Goal: Task Accomplishment & Management: Use online tool/utility

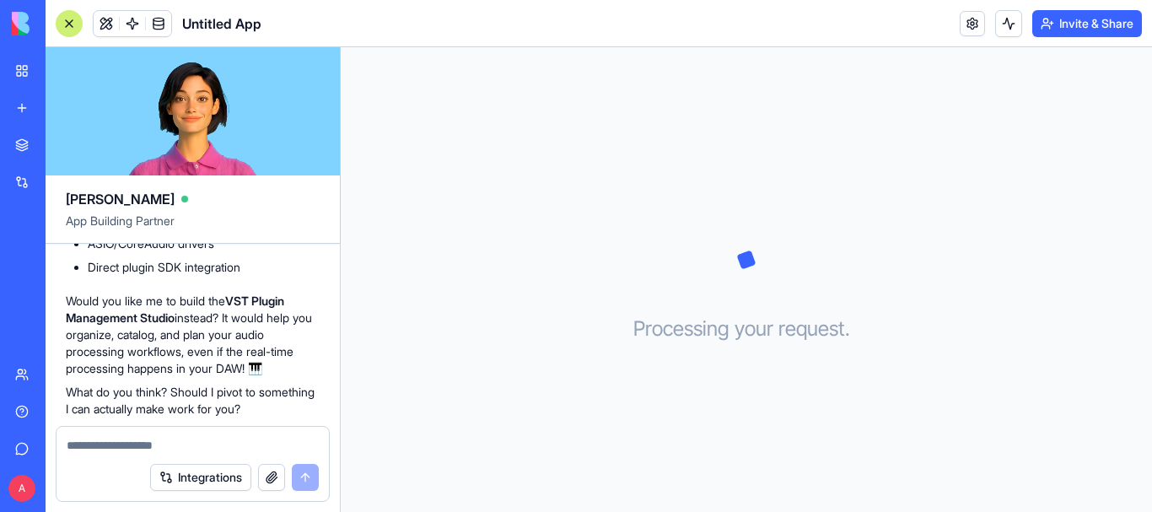
scroll to position [796, 0]
click at [362, 284] on div "Processing your request . . ." at bounding box center [746, 279] width 811 height 465
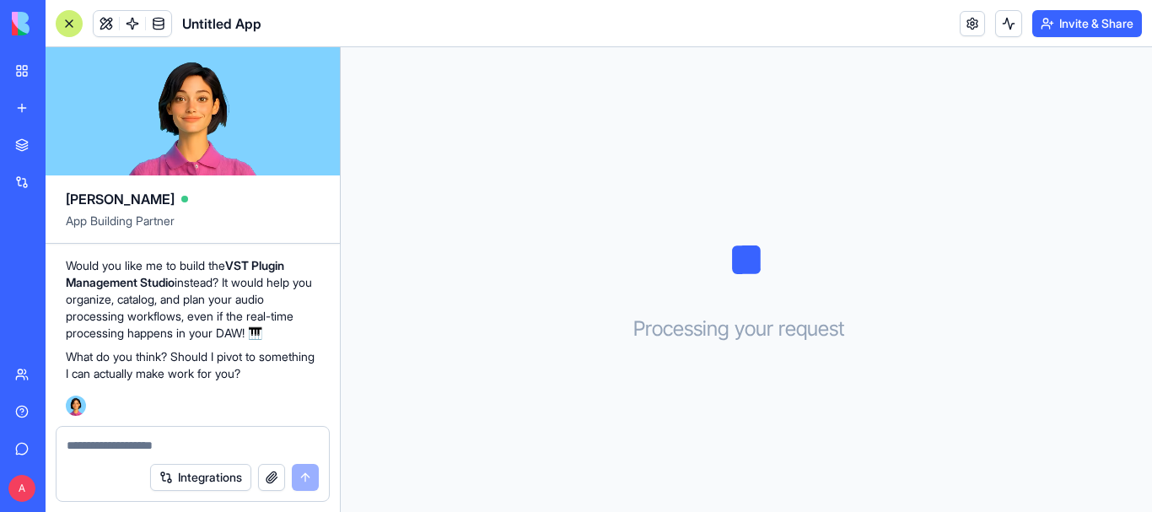
scroll to position [881, 0]
click at [1064, 198] on div "Processing your request . . ." at bounding box center [746, 279] width 811 height 465
click at [164, 304] on p "Would you like me to build the VST Plugin Management Studio instead? It would h…" at bounding box center [193, 299] width 254 height 84
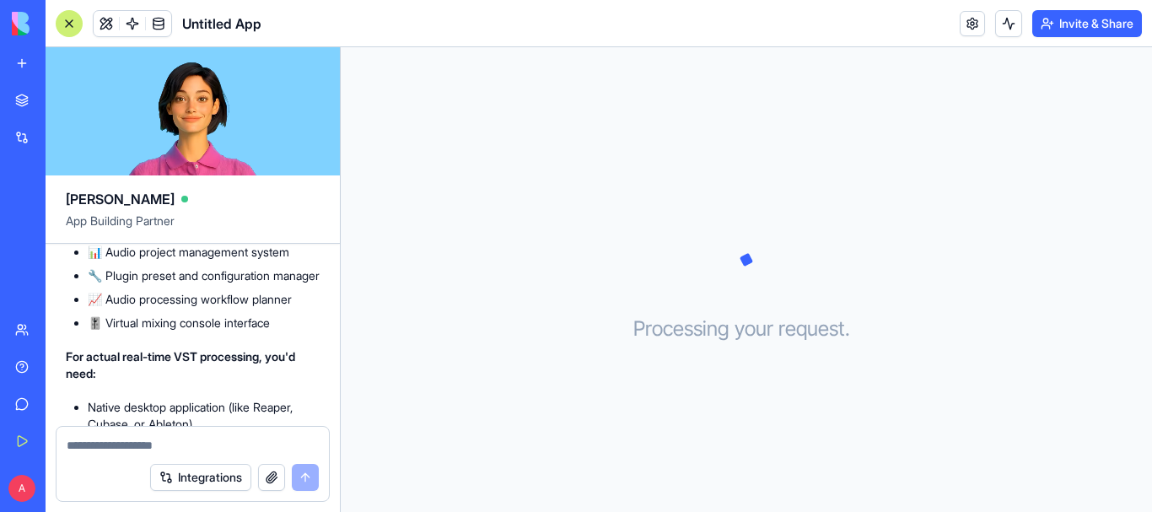
scroll to position [506, 0]
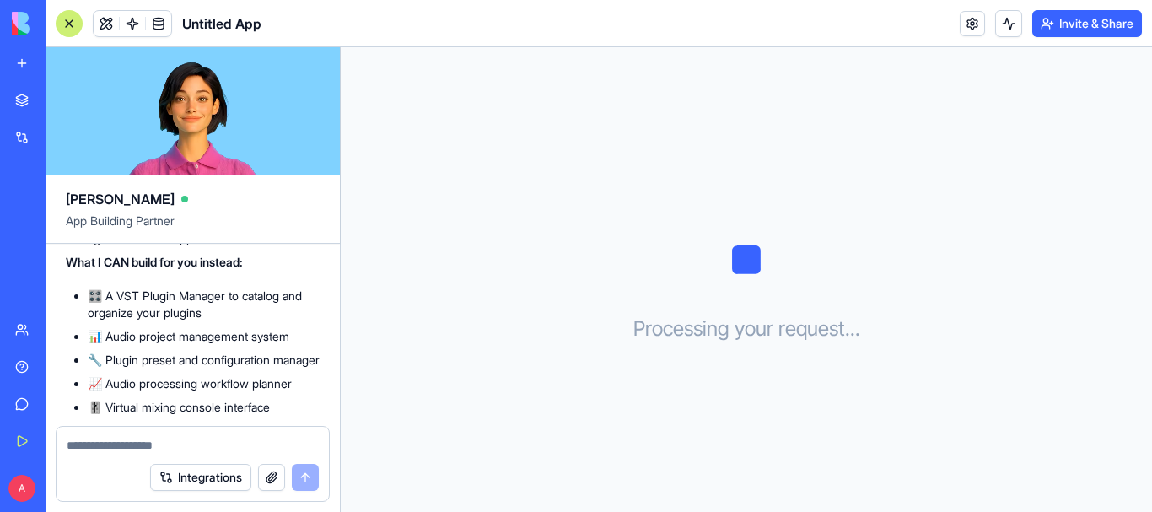
click at [369, 318] on div "Processing your request . . ." at bounding box center [746, 279] width 811 height 465
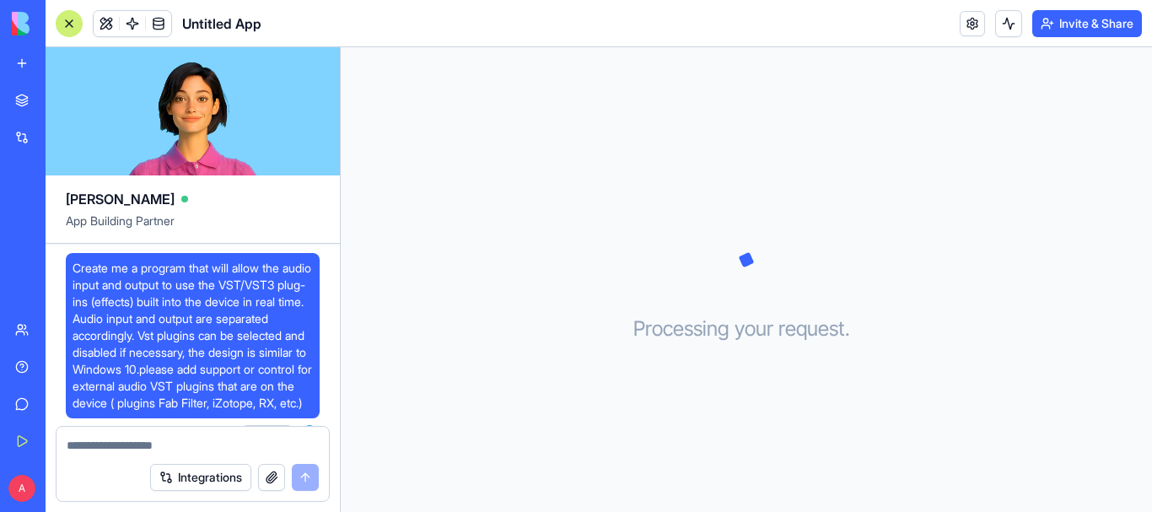
scroll to position [0, 0]
click at [1085, 120] on div "Processing your request . . ." at bounding box center [746, 279] width 811 height 465
click at [1051, 194] on div "Processing your request . . ." at bounding box center [746, 279] width 811 height 465
click at [70, 20] on div at bounding box center [69, 23] width 27 height 27
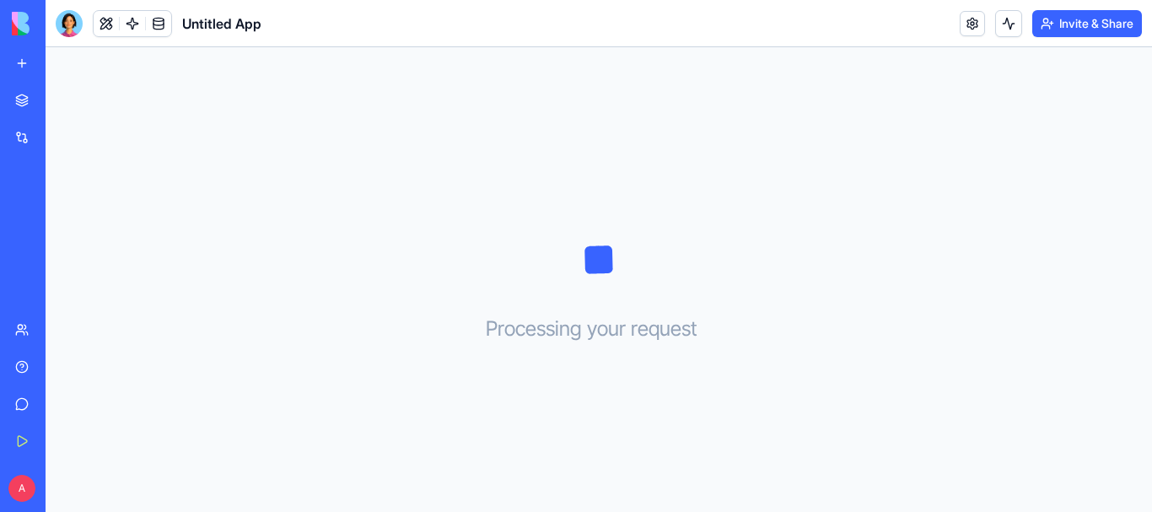
click at [73, 21] on div at bounding box center [69, 23] width 27 height 27
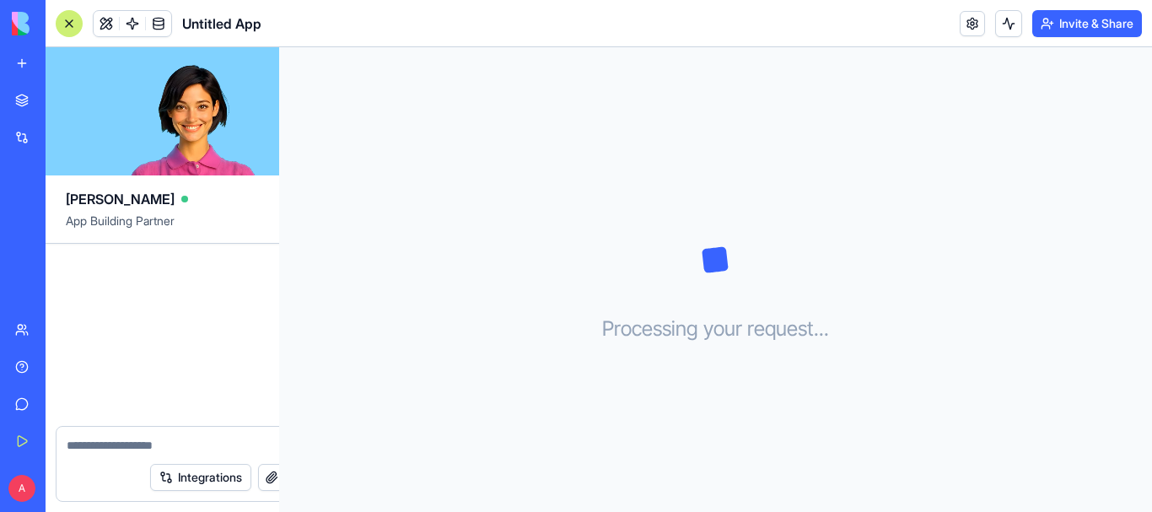
scroll to position [881, 0]
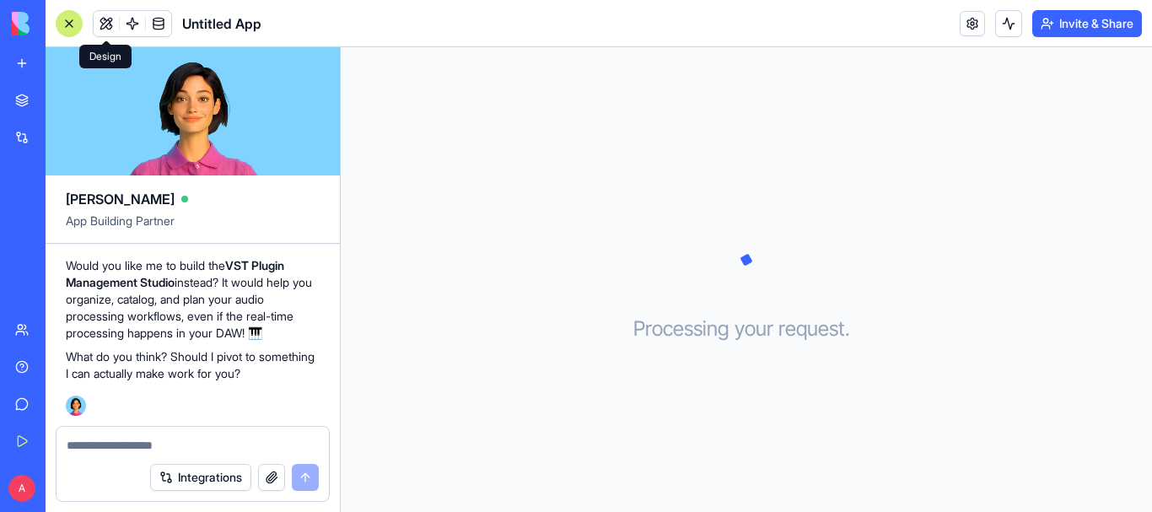
click at [109, 24] on button at bounding box center [106, 23] width 25 height 25
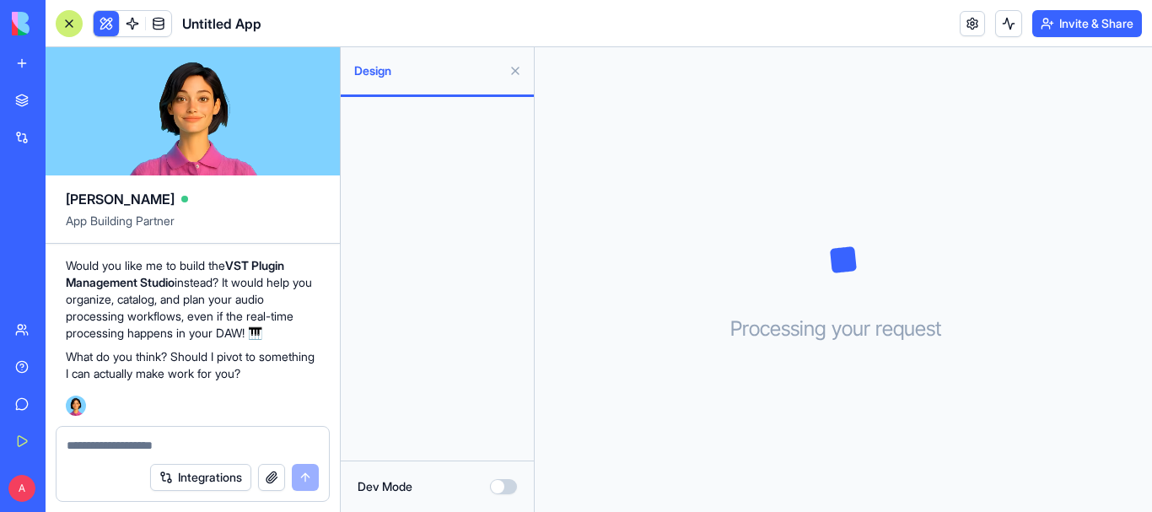
click at [111, 23] on button at bounding box center [106, 23] width 25 height 25
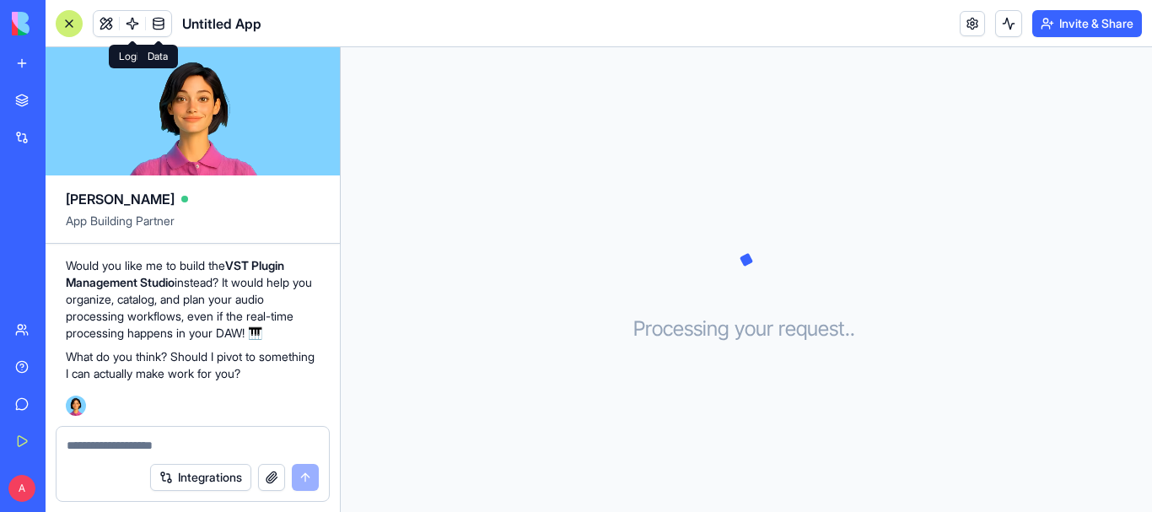
click at [165, 23] on link at bounding box center [158, 23] width 25 height 25
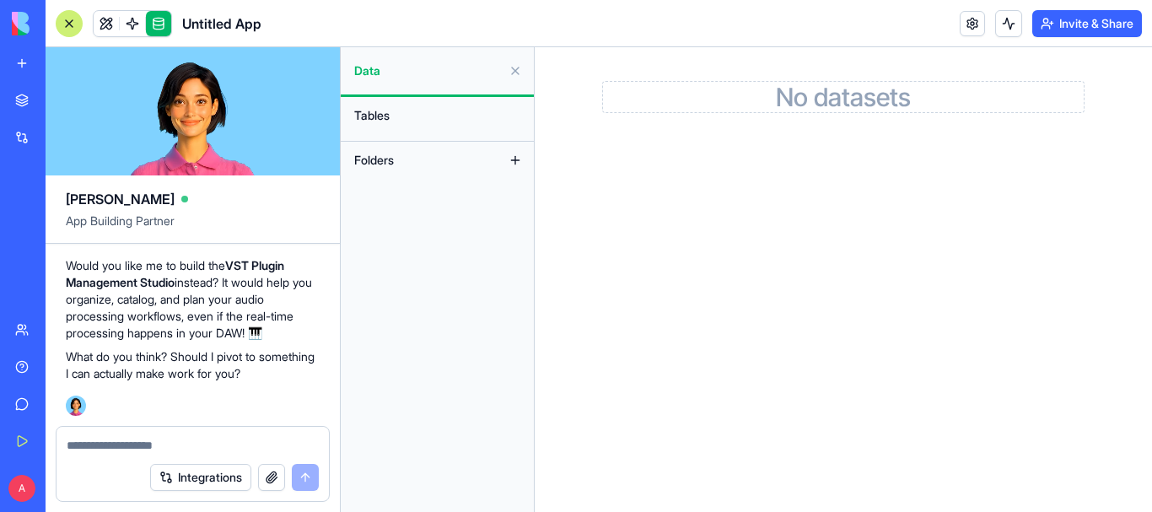
click at [1086, 266] on main "No datasets" at bounding box center [843, 279] width 617 height 465
click at [162, 23] on link at bounding box center [158, 23] width 25 height 25
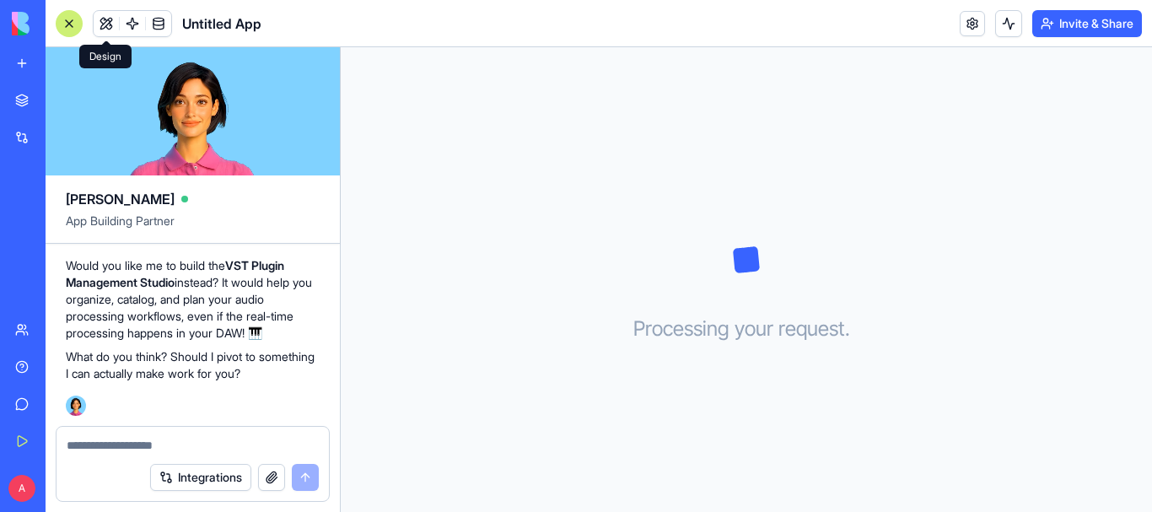
click at [102, 22] on button at bounding box center [106, 23] width 25 height 25
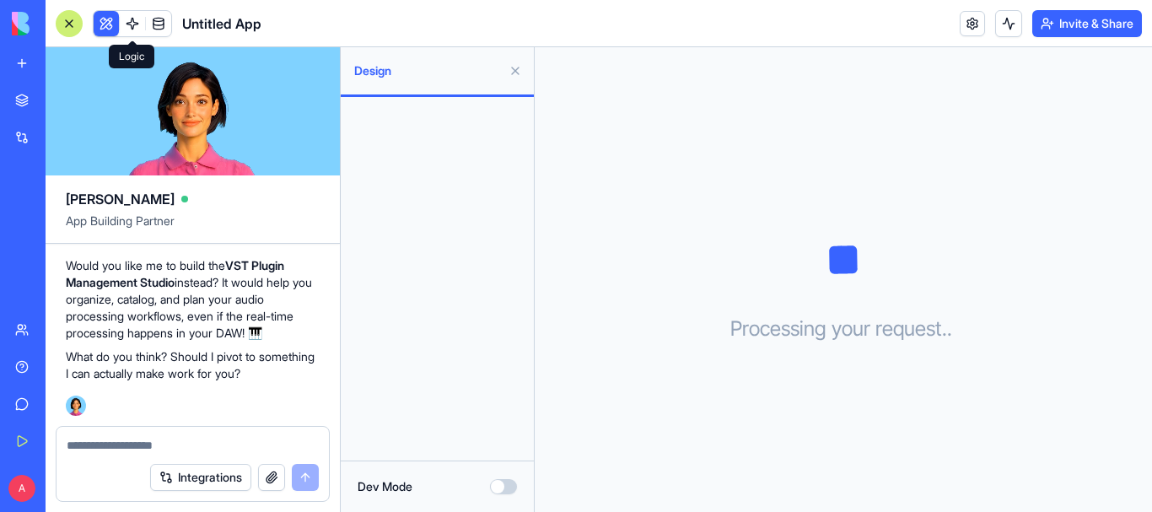
click at [350, 261] on div at bounding box center [437, 279] width 193 height 364
click at [503, 482] on button "Dev Mode" at bounding box center [503, 486] width 27 height 15
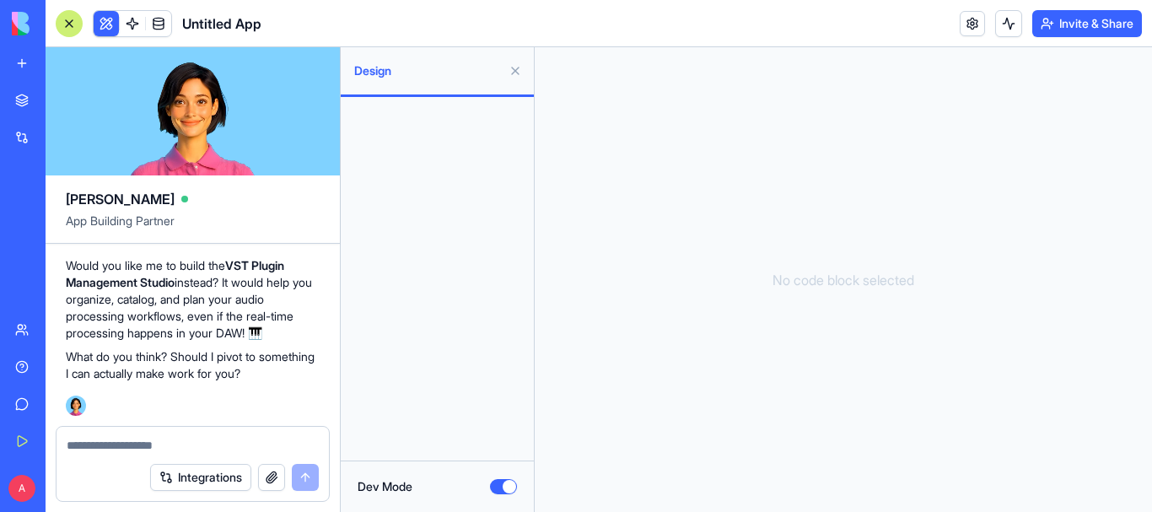
click at [493, 490] on button "Dev Mode" at bounding box center [503, 486] width 27 height 15
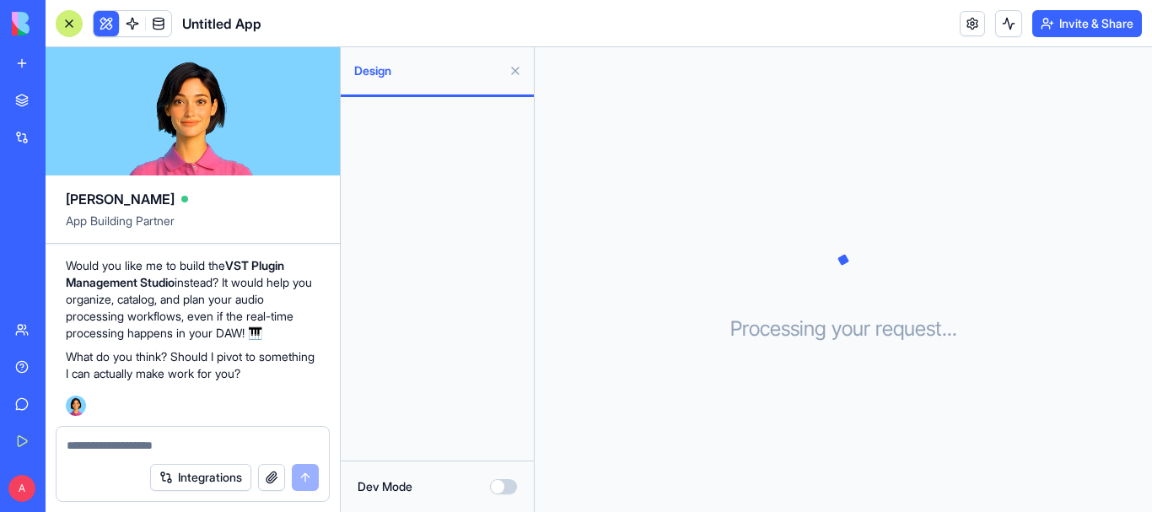
click at [530, 69] on div "Design" at bounding box center [437, 70] width 193 height 47
click at [516, 74] on button at bounding box center [515, 70] width 27 height 27
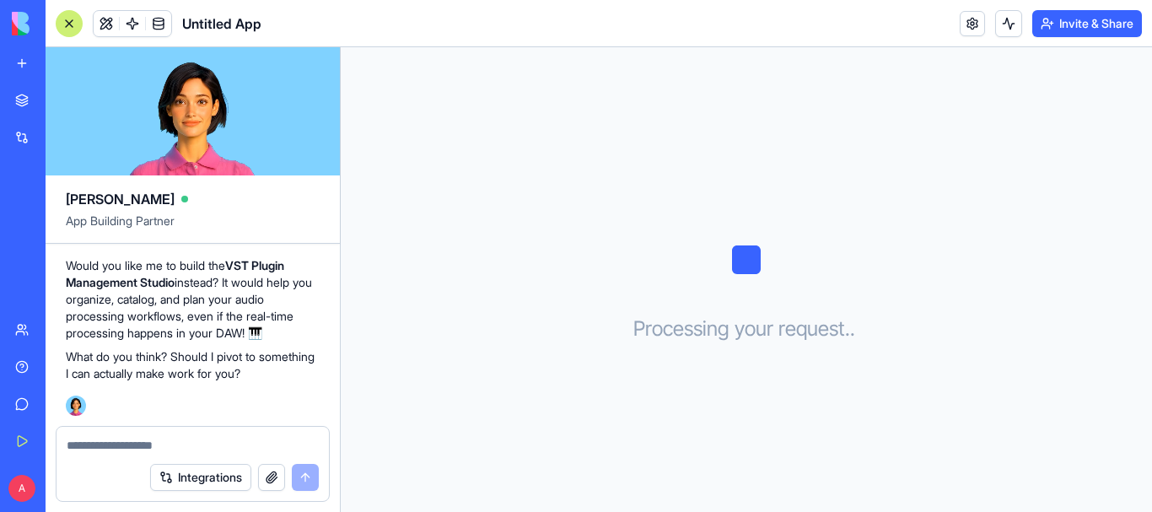
click at [60, 29] on div at bounding box center [69, 23] width 27 height 27
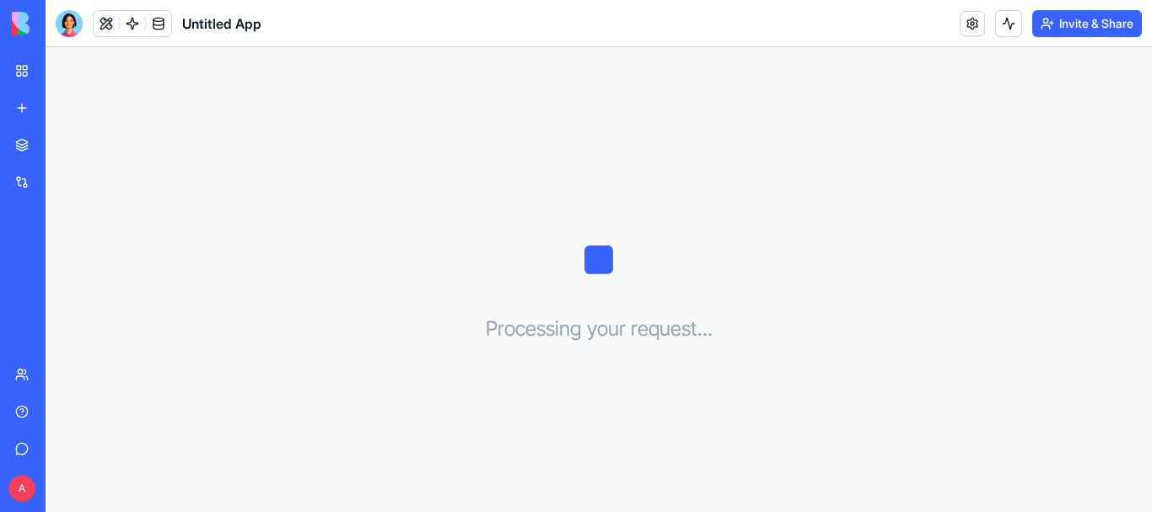
drag, startPoint x: 265, startPoint y: 228, endPoint x: 278, endPoint y: 223, distance: 14.4
click at [265, 228] on div "Processing your request . . ." at bounding box center [599, 279] width 1107 height 465
click at [22, 66] on link "My Workspace" at bounding box center [38, 71] width 67 height 34
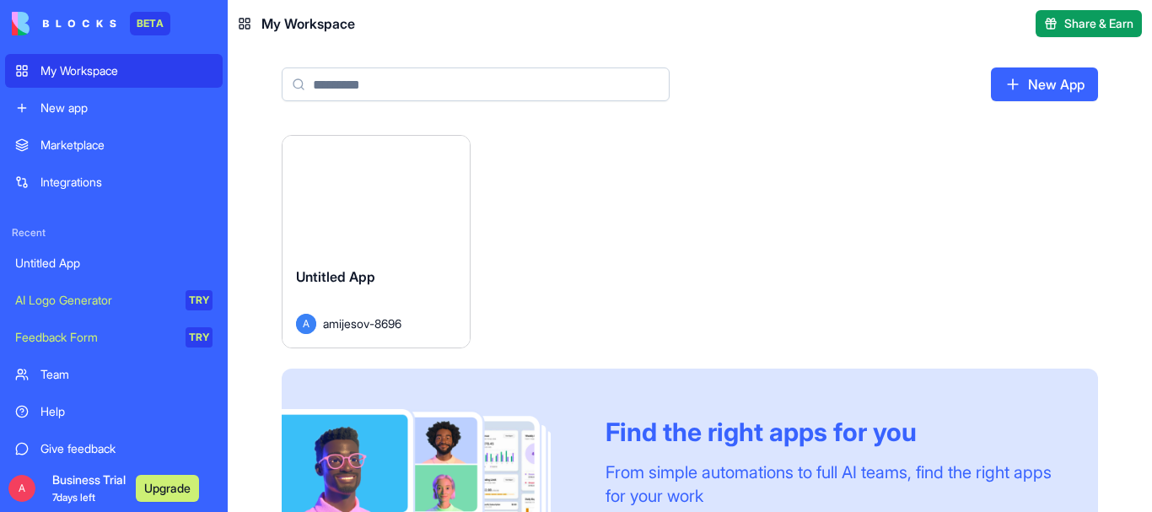
click at [517, 243] on div "Launch Untitled App A amijesov-8696 Find the right apps for you From simple aut…" at bounding box center [690, 376] width 817 height 482
click at [343, 277] on span "Untitled App" at bounding box center [335, 276] width 79 height 17
